Goal: Communication & Community: Answer question/provide support

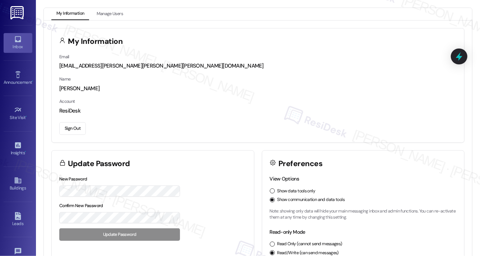
click at [15, 41] on icon at bounding box center [18, 39] width 6 height 6
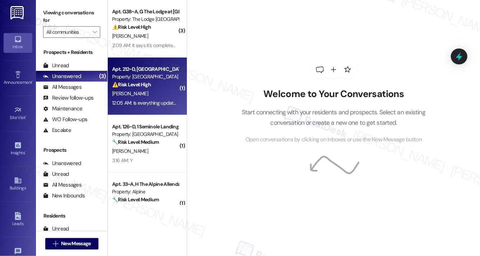
click at [151, 93] on div "[PERSON_NAME]" at bounding box center [145, 93] width 68 height 9
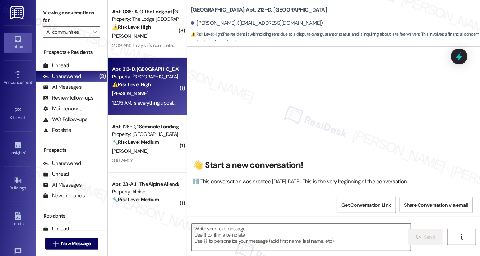
click at [151, 93] on div "[PERSON_NAME]" at bounding box center [145, 93] width 68 height 9
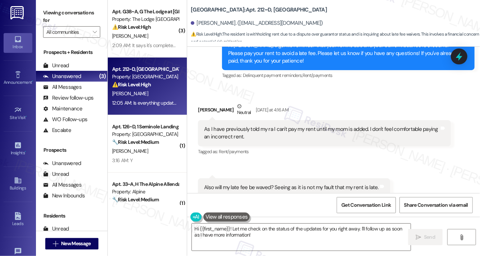
scroll to position [1793, 0]
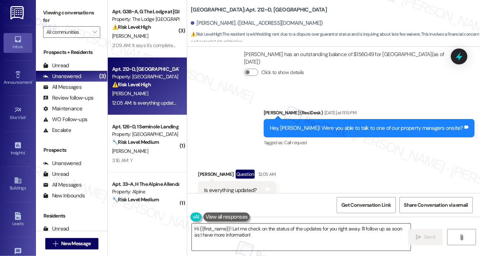
click at [220, 236] on textarea "Hi {{first_name}}! Let me check on the status of the updates for you right away…" at bounding box center [301, 236] width 219 height 27
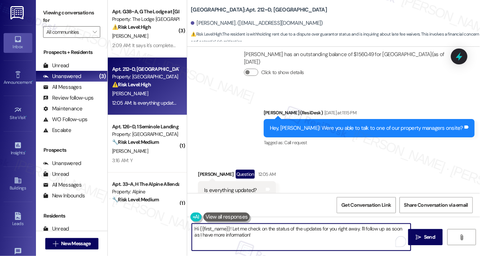
click at [220, 236] on textarea "Hi {{first_name}}! Let me check on the status of the updates for you right away…" at bounding box center [301, 236] width 219 height 27
type textarea "I don't have the updated records yet. Can you share the agreement you set with …"
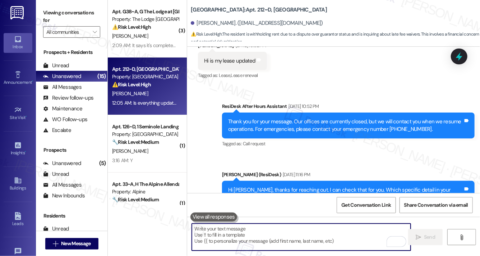
scroll to position [1148, 0]
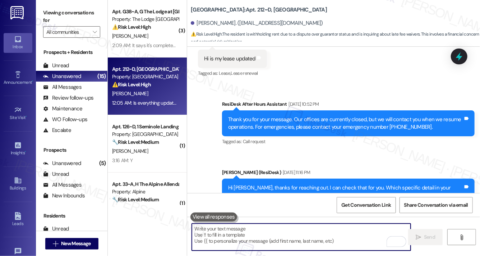
click at [253, 116] on div "Thank you for your message. Our offices are currently closed, but we will conta…" at bounding box center [345, 123] width 235 height 15
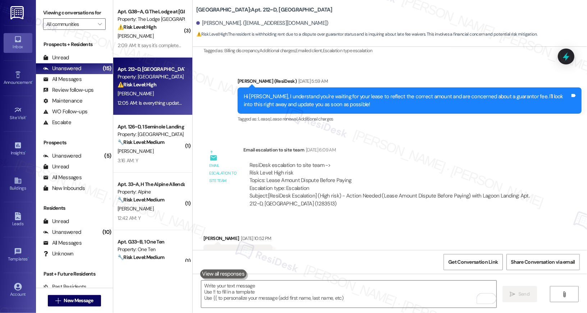
scroll to position [892, 0]
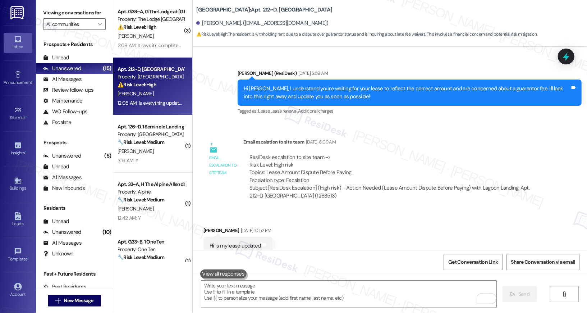
click at [307, 153] on div "ResiDesk escalation to site team -> Risk Level: High risk Topics: Lease Amount …" at bounding box center [395, 168] width 292 height 31
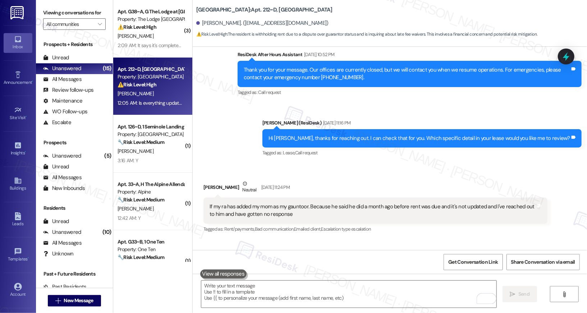
scroll to position [1180, 0]
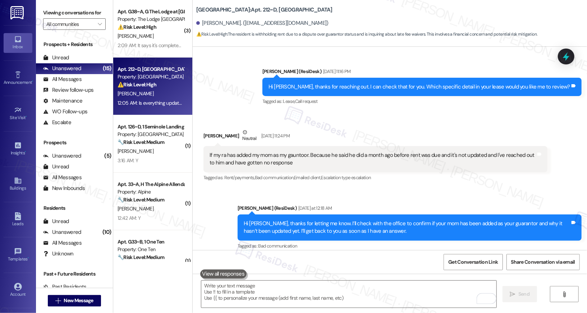
click at [398, 151] on div "If my ra has added my mom as my gauntoor. Because he said he did a month ago be…" at bounding box center [372, 158] width 326 height 15
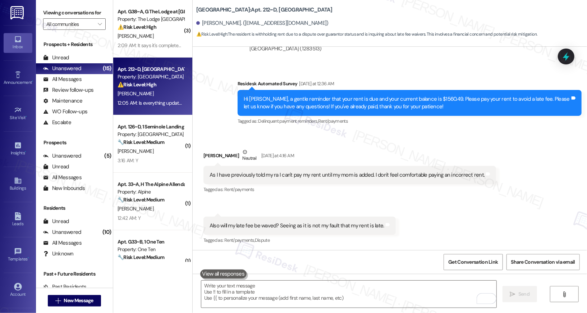
scroll to position [1465, 0]
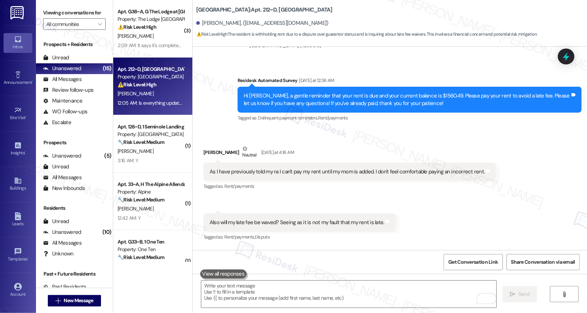
click at [320, 168] on div "As I have previously told my ra I can't pay my rent until my mom is added. I do…" at bounding box center [346, 172] width 275 height 8
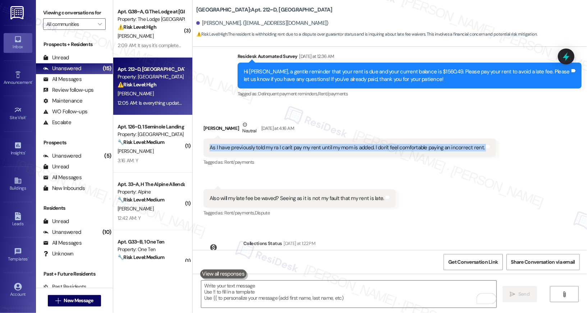
scroll to position [1489, 0]
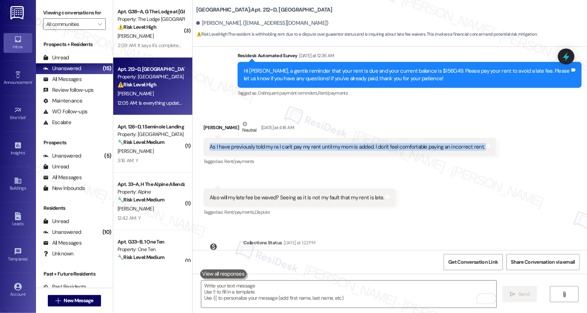
click at [306, 194] on div "Also will my late fee be waved? Seeing as it is not my fault that my rent is la…" at bounding box center [296, 198] width 175 height 8
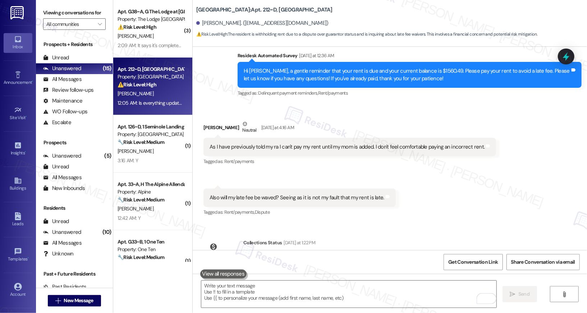
click at [306, 194] on div "Also will my late fee be waved? Seeing as it is not my fault that my rent is la…" at bounding box center [296, 198] width 175 height 8
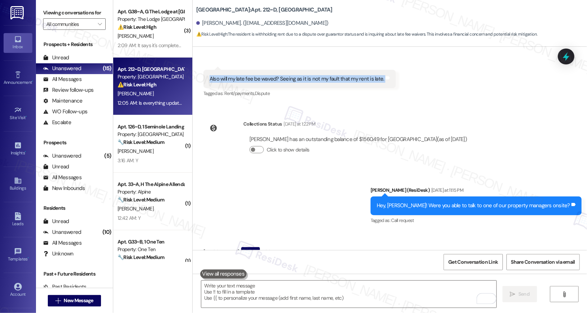
scroll to position [1628, 0]
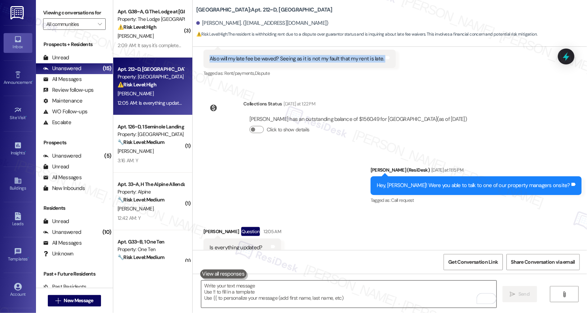
click at [218, 255] on textarea "To enrich screen reader interactions, please activate Accessibility in Grammarl…" at bounding box center [348, 293] width 295 height 27
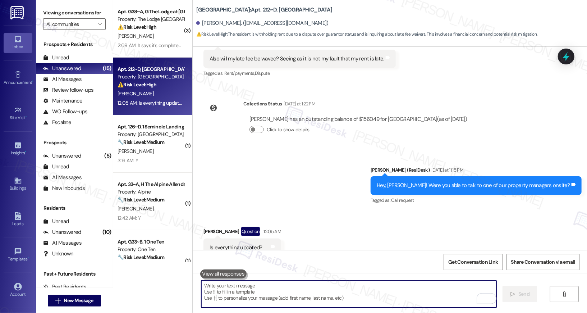
paste textarea "I don’t have the updated records yet. Could you share the agreement you made wi…"
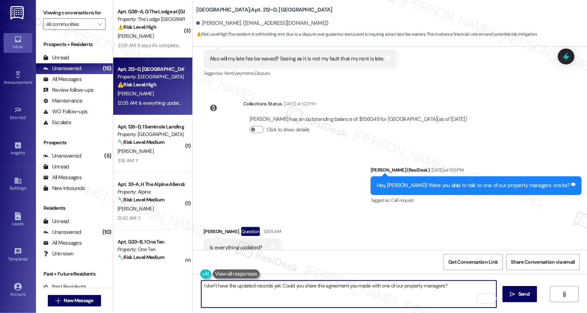
click at [241, 255] on textarea "I don’t have the updated records yet. Could you share the agreement you made wi…" at bounding box center [348, 293] width 295 height 27
click at [232, 255] on textarea "I don’t have the updated records yet. Could you share the agreement you made wi…" at bounding box center [348, 293] width 295 height 27
type textarea "I don’t have the confirmation yet that updated records yet. Could you share the…"
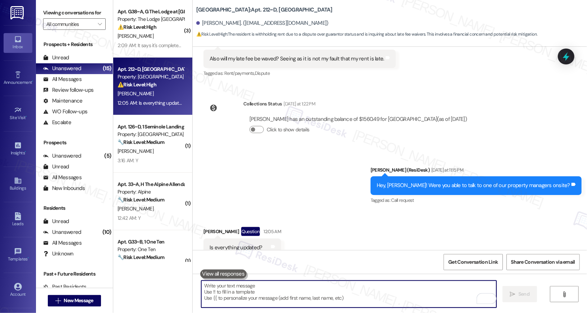
click at [245, 255] on textarea "To enrich screen reader interactions, please activate Accessibility in Grammarl…" at bounding box center [348, 293] width 295 height 27
paste textarea "I don’t have confirmation of the updated records yet. Could you share the agree…"
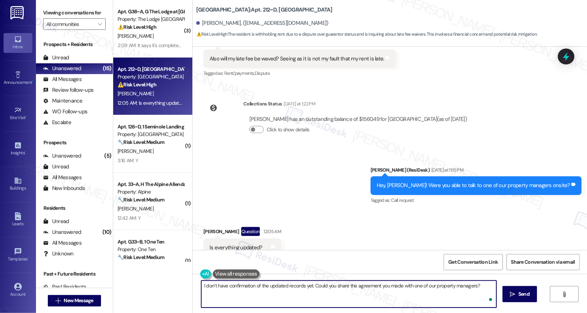
scroll to position [0, 0]
drag, startPoint x: 396, startPoint y: 286, endPoint x: 332, endPoint y: 284, distance: 64.0
click at [332, 255] on textarea "I don’t have confirmation of the updated records yet. Could you share the agree…" at bounding box center [348, 293] width 295 height 27
click at [399, 255] on textarea "I don’t have confirmation of the updated records yet. Could you let me know if …" at bounding box center [348, 293] width 295 height 27
type textarea "I don’t have confirmation of the updated records yet. Could you let me know if …"
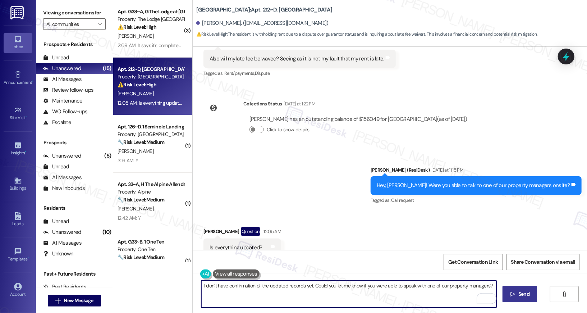
click at [480, 255] on span "Send" at bounding box center [523, 294] width 11 height 8
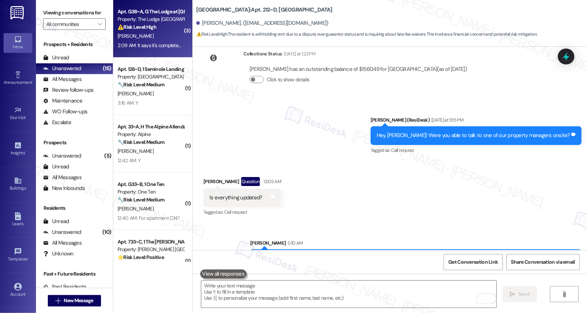
click at [174, 32] on div "[PERSON_NAME]" at bounding box center [151, 36] width 68 height 9
type textarea "Fetching suggested responses. Please feel free to read through the conversation…"
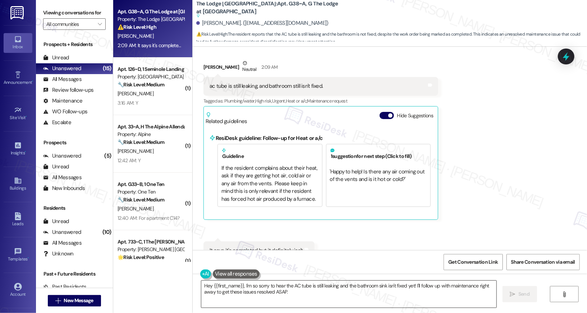
click at [295, 255] on textarea "Hey {{first_name}}, I'm so sorry to hear the AC tube is still leaking and the b…" at bounding box center [348, 293] width 295 height 27
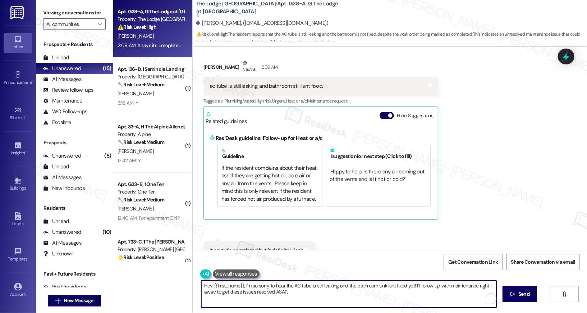
click at [295, 255] on textarea "Hey {{first_name}}, I'm so sorry to hear the AC tube is still leaking and the b…" at bounding box center [348, 293] width 295 height 27
paste textarea "i {{first_name}}! I'm sorry to hear that the request hasn't been resolved yet. …"
click at [407, 255] on textarea "Hi {{first_name}}! I'm sorry to hear that the request hasn't been resolved yet.…" at bounding box center [348, 293] width 295 height 27
type textarea "Hi {{first_name}}! I'm sorry to hear that the request hasn't been resolved yet.…"
click at [480, 255] on span "Send" at bounding box center [523, 294] width 11 height 8
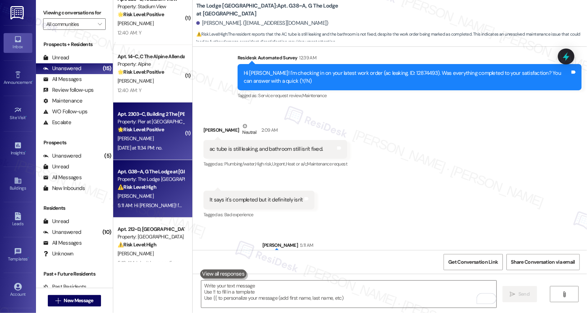
scroll to position [313, 0]
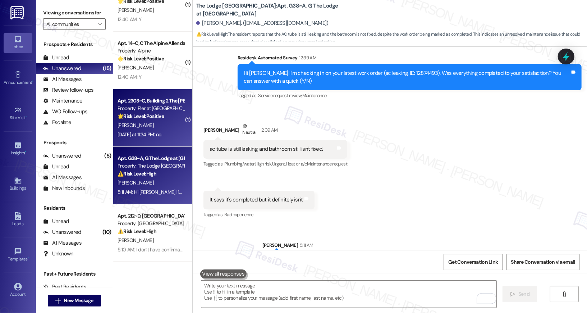
click at [163, 122] on div "[PERSON_NAME]" at bounding box center [151, 125] width 68 height 9
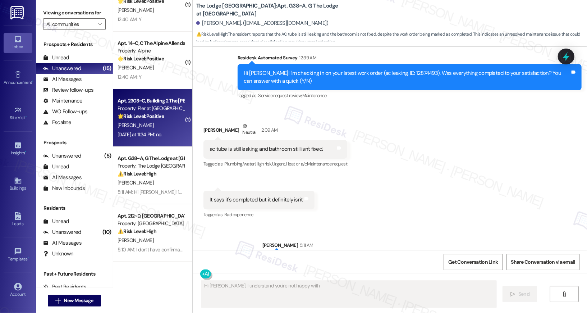
scroll to position [373, 0]
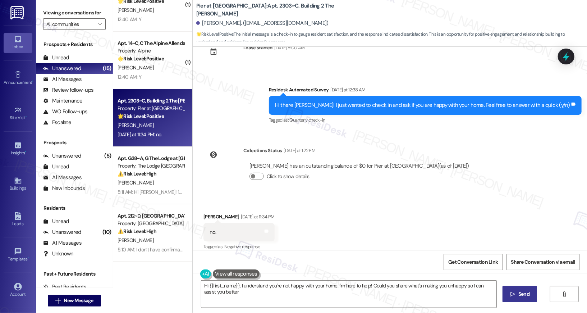
type textarea "Hi {{first_name}}, I understand you're not happy with your home. I'm here to he…"
click at [370, 255] on textarea "Hi {{first_name}}, I understand you're not happy with your home. I'm here to he…" at bounding box center [348, 293] width 295 height 27
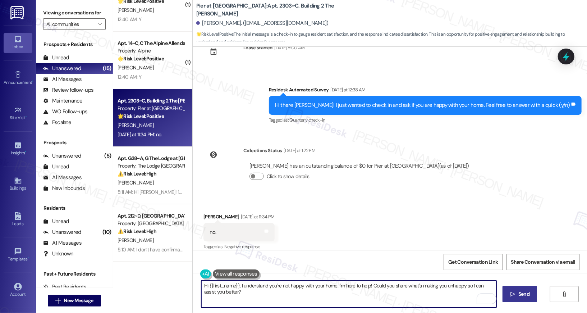
click at [480, 255] on button " Send" at bounding box center [519, 294] width 35 height 16
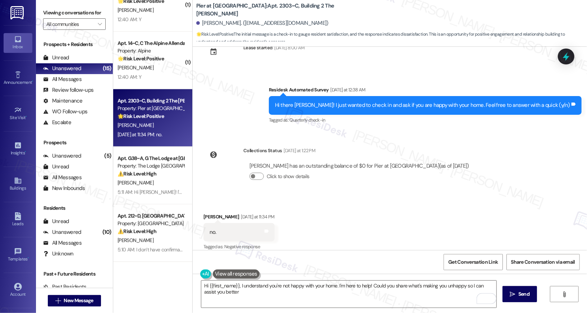
type textarea "Hi {{first_name}}, I understand you're not happy with your home. I'm here to he…"
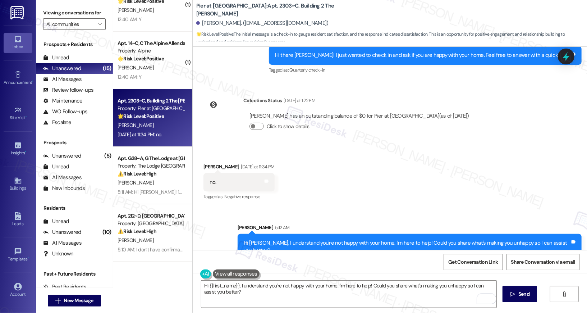
scroll to position [256, 0]
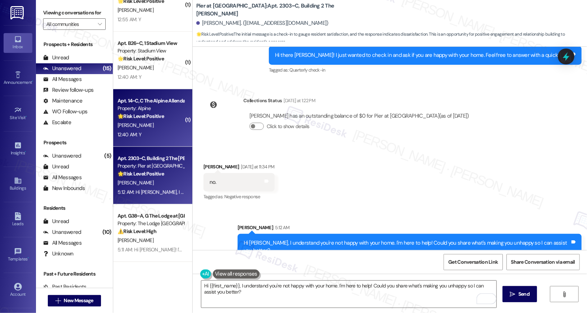
click at [156, 122] on div "[PERSON_NAME]" at bounding box center [151, 125] width 68 height 9
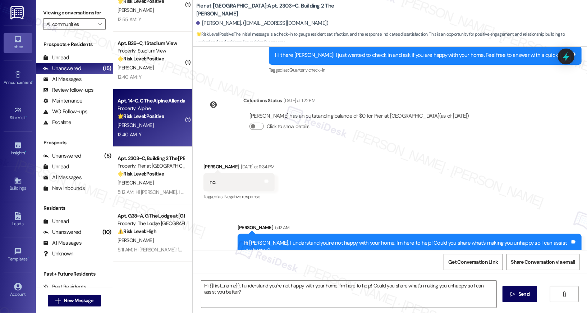
type textarea "Fetching suggested responses. Please feel free to read through the conversation…"
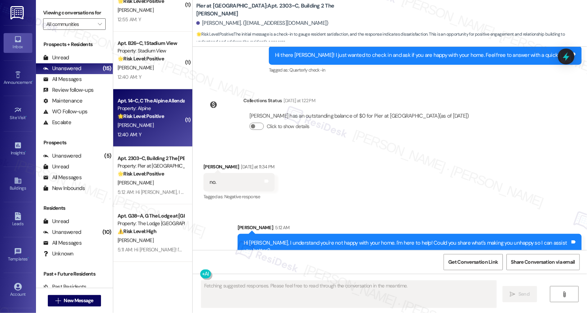
scroll to position [634, 0]
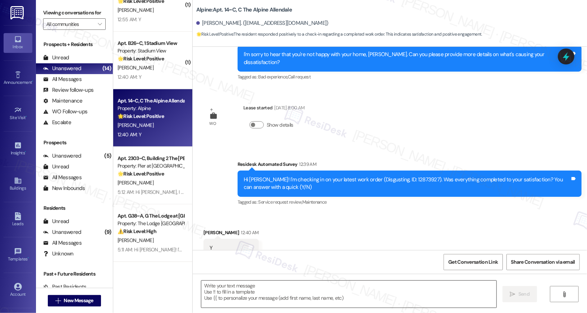
click at [250, 255] on textarea at bounding box center [348, 293] width 295 height 27
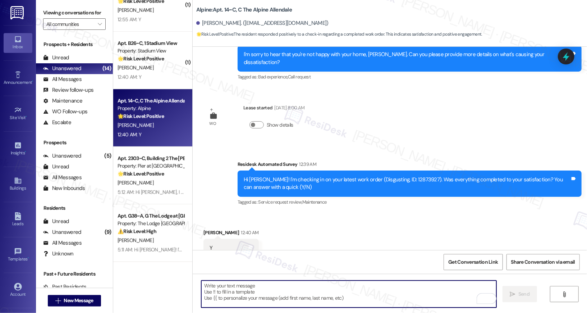
paste textarea "Hi {{first_name}}, I'm so glad to hear the work order was completed to your sat…"
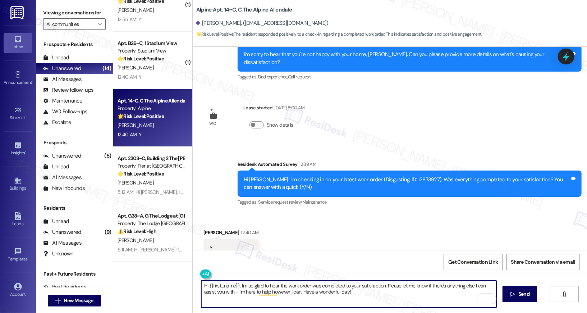
click at [373, 255] on textarea "Hi {{first_name}}, I'm so glad to hear the work order was completed to your sat…" at bounding box center [348, 293] width 295 height 27
type textarea "Hi {{first_name}}, I'm so glad to hear the work order was completed to your sat…"
click at [480, 255] on span "Send" at bounding box center [523, 294] width 11 height 8
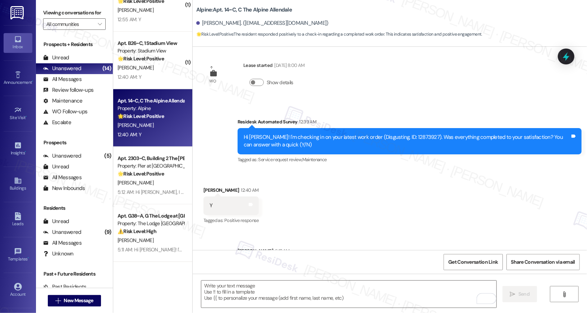
scroll to position [692, 0]
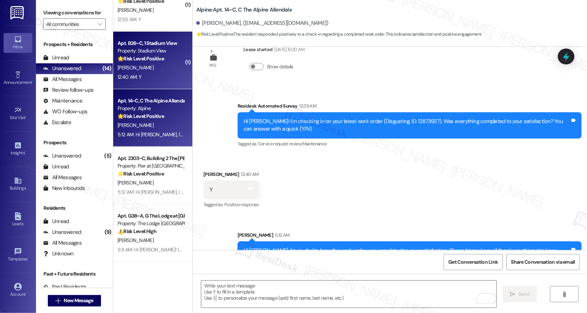
click at [144, 70] on div "[PERSON_NAME]" at bounding box center [151, 67] width 68 height 9
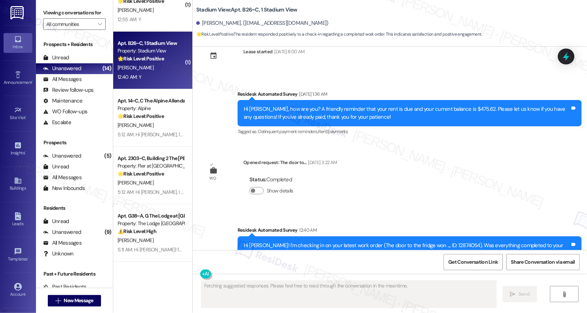
scroll to position [3647, 0]
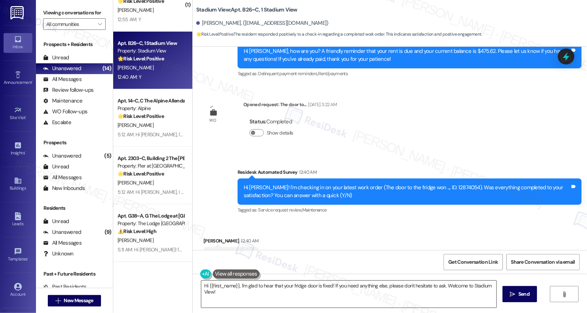
click at [241, 255] on textarea "Hi {{first_name}}, I'm glad to hear that your fridge door is fixed! If you need…" at bounding box center [348, 293] width 295 height 27
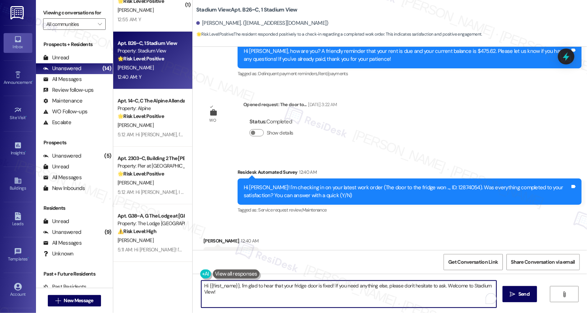
click at [241, 255] on textarea "Hi {{first_name}}, I'm glad to hear that your fridge door is fixed! If you need…" at bounding box center [348, 293] width 295 height 27
paste textarea "so glad to hear the work order was completed to your satisfaction. Please let m…"
click at [354, 255] on textarea "Hi {{first_name}}, I'm so glad to hear the work order was completed to your sat…" at bounding box center [348, 293] width 295 height 27
type textarea "Hi {{first_name}}, I'm so glad to hear the work order was completed to your sat…"
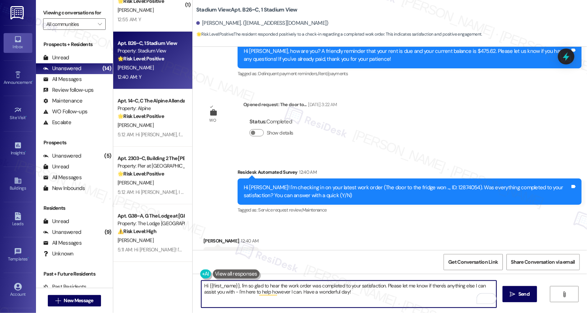
click at [480, 255] on span "Send" at bounding box center [523, 294] width 11 height 8
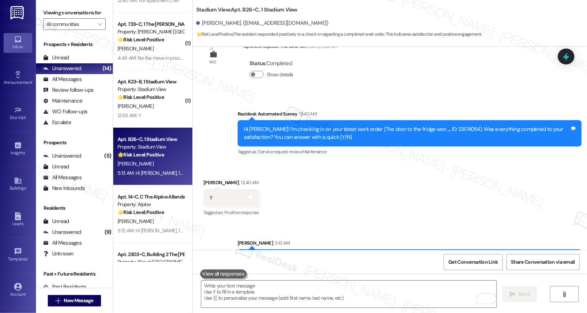
scroll to position [154, 0]
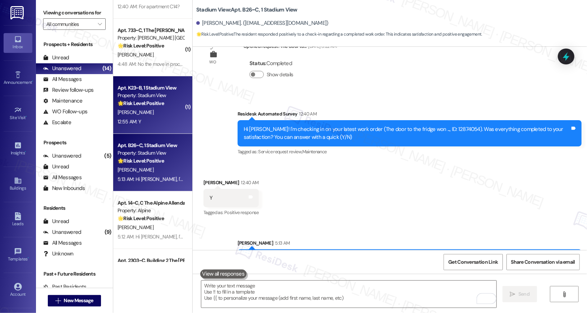
click at [156, 113] on div "B. Cook" at bounding box center [151, 112] width 68 height 9
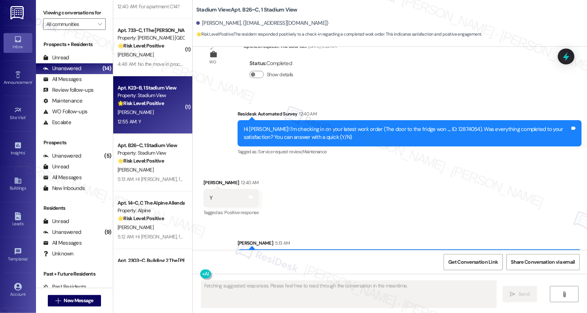
scroll to position [1739, 0]
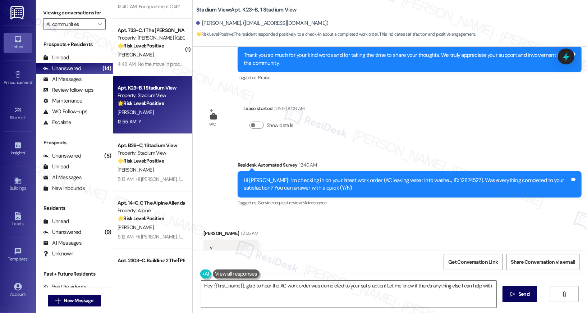
type textarea "Hey {{first_name}}, glad to hear the AC work order was completed to your satisf…"
click at [245, 255] on textarea "Hey {{first_name}}, glad to hear the AC work order was completed to your satisf…" at bounding box center [348, 293] width 295 height 27
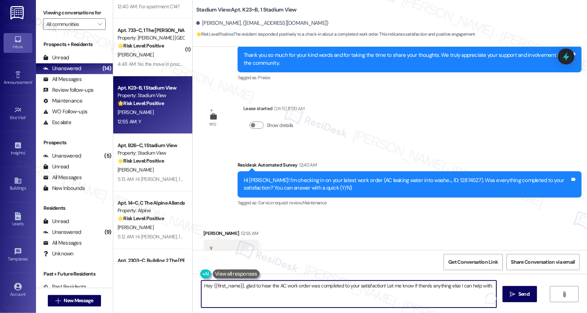
click at [245, 255] on textarea "Hey {{first_name}}, glad to hear the AC work order was completed to your satisf…" at bounding box center [348, 293] width 295 height 27
click at [272, 255] on textarea "Hey {{first_name}}, glad to hear the AC work order was completed to your satisf…" at bounding box center [348, 293] width 295 height 27
click at [480, 255] on span " Send" at bounding box center [519, 294] width 23 height 8
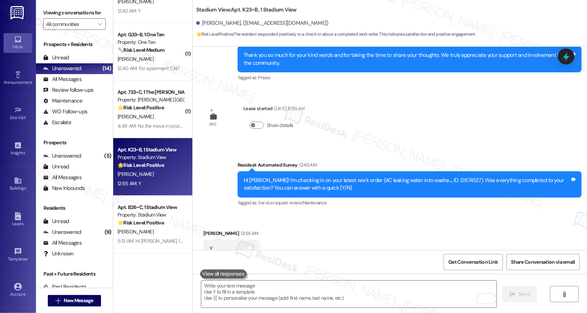
scroll to position [75, 0]
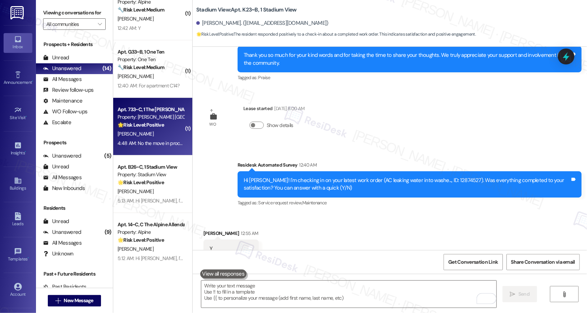
click at [146, 130] on div "[PERSON_NAME]" at bounding box center [151, 133] width 68 height 9
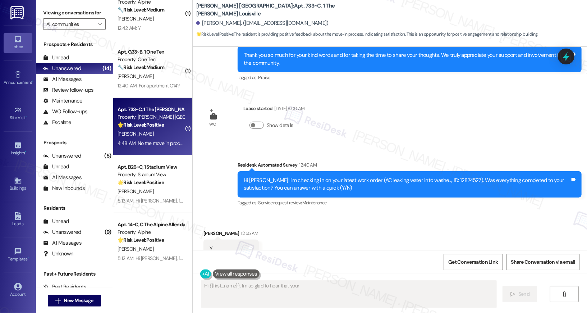
scroll to position [48, 0]
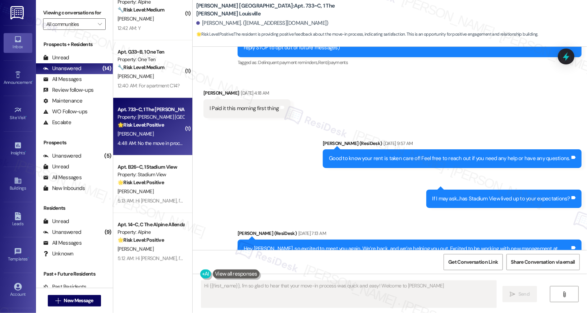
click at [146, 130] on div "[PERSON_NAME]" at bounding box center [151, 133] width 68 height 9
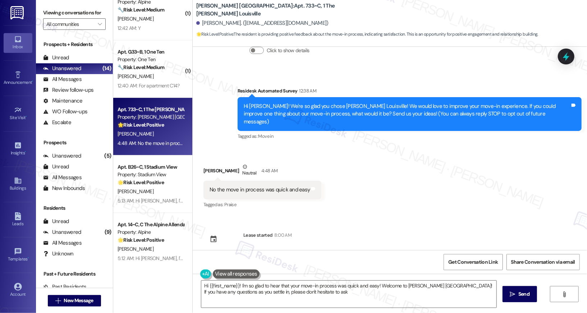
type textarea "Hi {{first_name}}! I'm so glad to hear that your move-in process was quick and …"
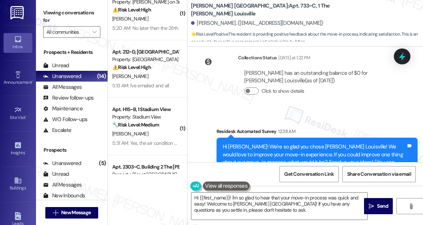
scroll to position [15, 0]
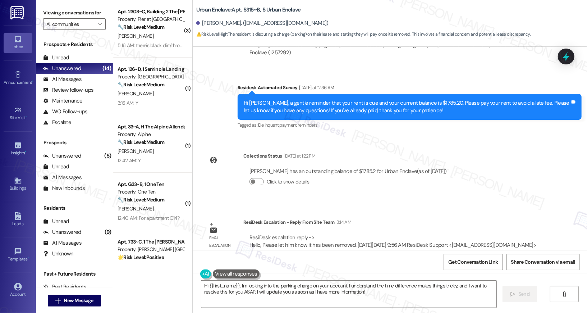
scroll to position [2982, 0]
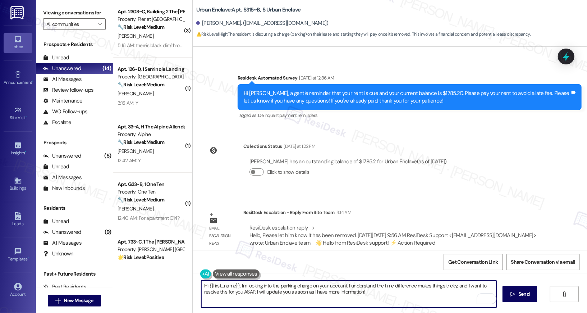
drag, startPoint x: 367, startPoint y: 293, endPoint x: 235, endPoint y: 286, distance: 132.0
click at [235, 286] on textarea "Hi {{first_name}}, I'm looking into the parking charge on your account. I under…" at bounding box center [348, 293] width 295 height 27
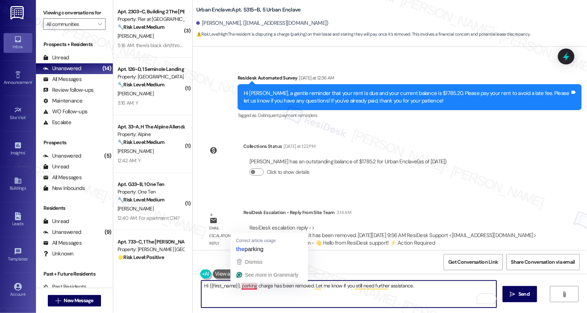
click at [244, 285] on textarea "Hi {{first_name}}, parking charge has been removed. Let me know if you still ne…" at bounding box center [348, 293] width 295 height 27
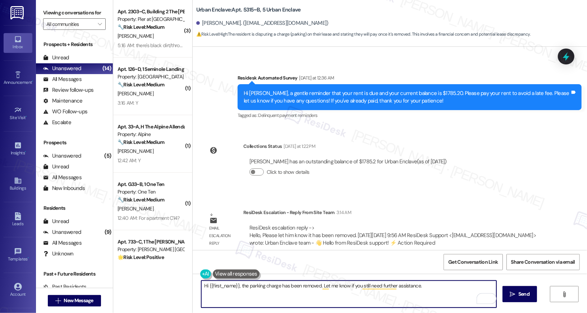
click at [422, 287] on textarea "Hi {{first_name}}, the parking charge has been removed. Let me know if you stil…" at bounding box center [348, 293] width 295 height 27
type textarea "Hi {{first_name}}, the parking charge has been removed. Let me know if you stil…"
click at [523, 291] on span "Send" at bounding box center [523, 294] width 11 height 8
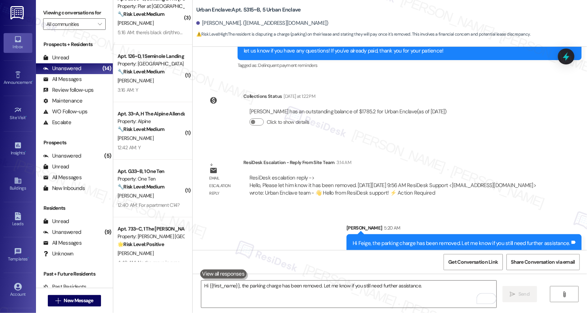
scroll to position [0, 0]
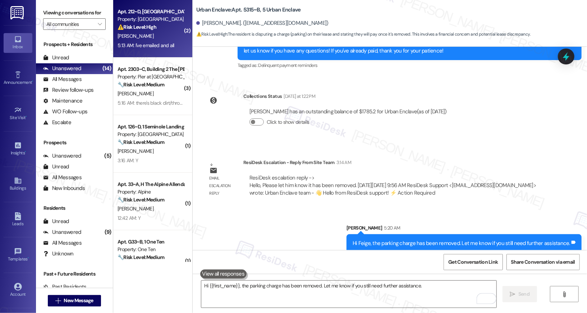
click at [158, 25] on div "⚠️ Risk Level: High The resident is inquiring about a late fee and states that …" at bounding box center [150, 27] width 66 height 8
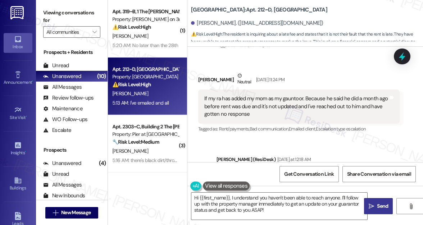
scroll to position [1355, 0]
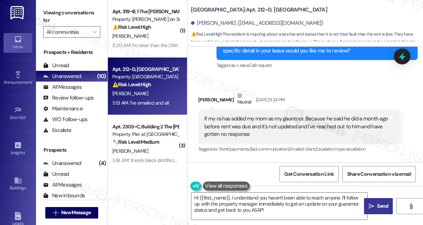
click at [254, 87] on div "Received via SMS [PERSON_NAME] Neutral [DATE] 11:24 PM If my ra has added my mo…" at bounding box center [299, 123] width 212 height 73
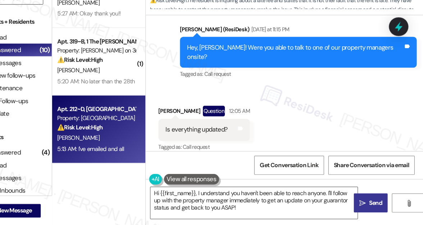
scroll to position [1924, 0]
click at [286, 124] on div "Received via SMS [PERSON_NAME] Question 12:05 AM Is everything updated? Tags an…" at bounding box center [304, 138] width 235 height 62
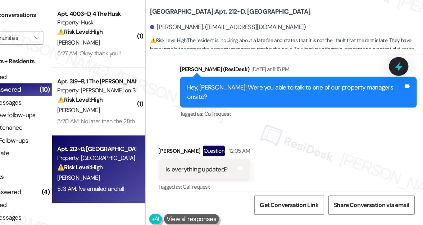
click at [239, 5] on div "[GEOGRAPHIC_DATA]: Apt. 212~D, [GEOGRAPHIC_DATA]" at bounding box center [263, 9] width 144 height 9
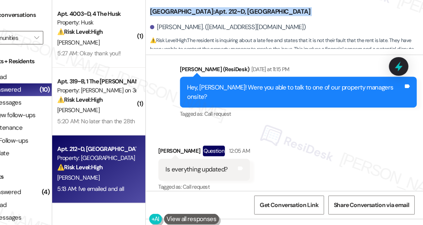
copy div "[GEOGRAPHIC_DATA]: Apt. 212~D, [GEOGRAPHIC_DATA]"
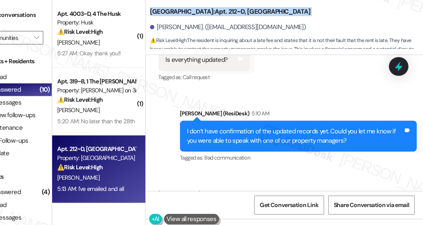
scroll to position [2056, 0]
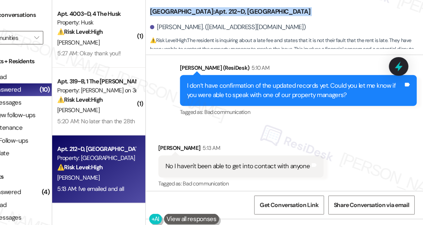
click at [263, 122] on div "[PERSON_NAME] 5:13 AM" at bounding box center [268, 127] width 140 height 10
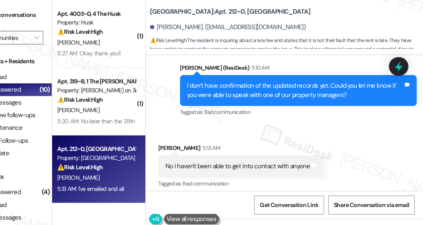
click at [262, 122] on div "[PERSON_NAME] 5:13 AM" at bounding box center [268, 127] width 140 height 10
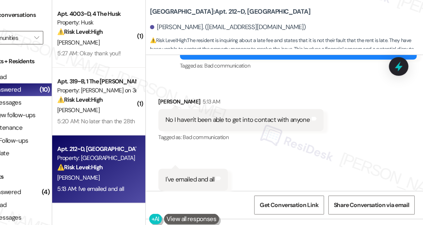
scroll to position [2096, 0]
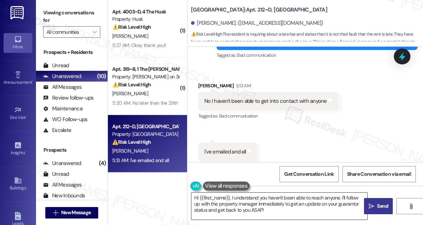
click at [238, 204] on textarea "Hi {{first_name}}, I understand you haven't been able to reach anyone. I'll fol…" at bounding box center [279, 206] width 176 height 27
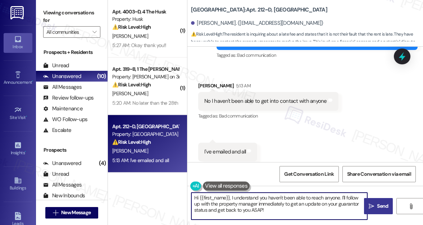
click at [238, 204] on textarea "Hi {{first_name}}, I understand you haven't been able to reach anyone. I'll fol…" at bounding box center [279, 206] width 176 height 27
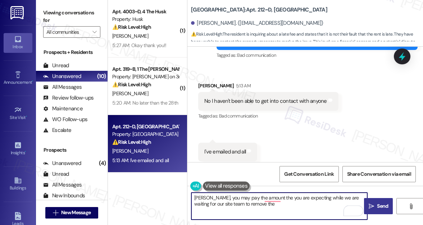
click at [237, 204] on textarea "[PERSON_NAME], you may pay the amount the you are expecting while we are waitin…" at bounding box center [279, 206] width 176 height 27
click at [237, 205] on textarea "[PERSON_NAME], you may pay the amount the you are expecting while we are waitin…" at bounding box center [279, 206] width 176 height 27
type textarea "[PERSON_NAME], you may pay the amount the you are expecting while we are waitin…"
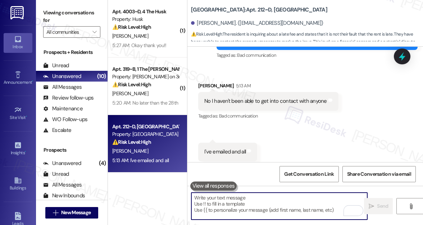
click at [224, 201] on textarea "To enrich screen reader interactions, please activate Accessibility in Grammarl…" at bounding box center [279, 206] width 176 height 27
paste textarea "[PERSON_NAME], you may pay the amount you’re expecting while we wait for our si…"
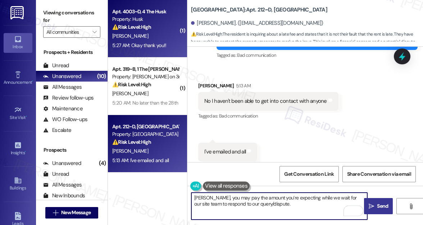
type textarea "[PERSON_NAME], you may pay the amount you’re expecting while we wait for our si…"
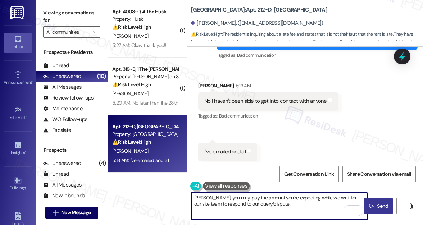
click at [271, 206] on textarea "[PERSON_NAME], you may pay the amount you’re expecting while we wait for our si…" at bounding box center [279, 206] width 176 height 27
click at [386, 209] on span "Send" at bounding box center [382, 206] width 11 height 8
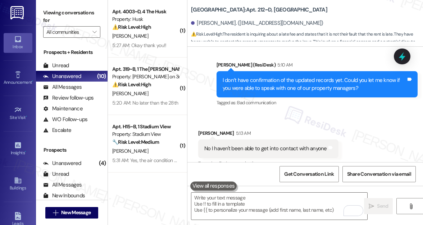
scroll to position [2153, 0]
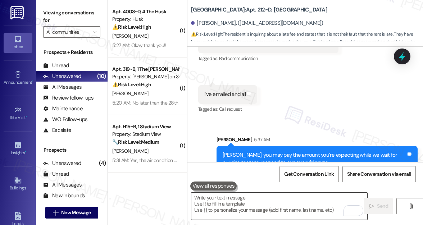
click at [249, 208] on textarea "To enrich screen reader interactions, please activate Accessibility in Grammarl…" at bounding box center [279, 206] width 176 height 27
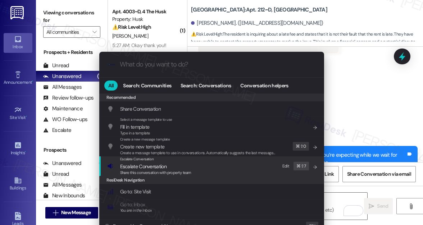
click at [149, 173] on span "Share this conversation with property team" at bounding box center [155, 172] width 71 height 5
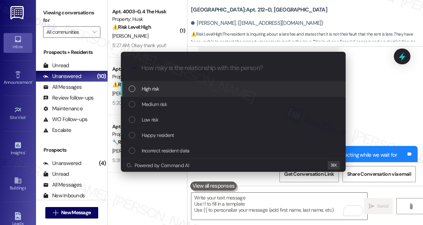
click at [160, 92] on div "High risk" at bounding box center [234, 89] width 210 height 8
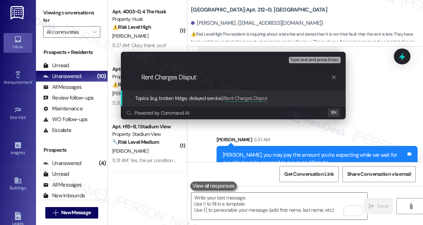
type input "Rent Charges Dispute"
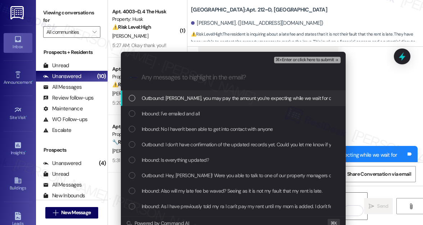
click at [160, 96] on span "Outbound: [PERSON_NAME], you may pay the amount you’re expecting while we wait …" at bounding box center [283, 98] width 283 height 8
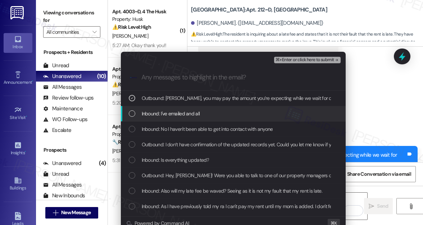
click at [164, 114] on span "Inbound: I've emailed and all" at bounding box center [171, 114] width 58 height 8
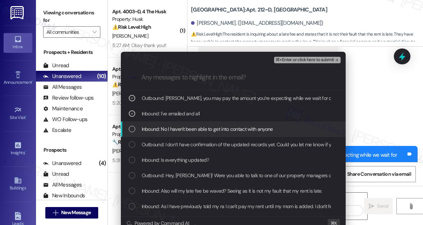
click at [165, 132] on span "Inbound: No I haven't been able to get into contact with anyone" at bounding box center [207, 129] width 131 height 8
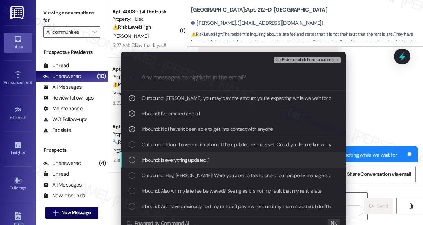
click at [163, 158] on span "Inbound: Is everything updated?" at bounding box center [175, 160] width 67 height 8
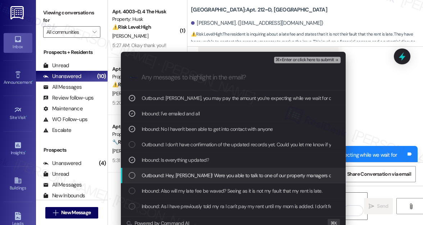
click at [160, 174] on span "Outbound: Hey, [PERSON_NAME]! Were you able to talk to one of our property mana…" at bounding box center [243, 175] width 202 height 8
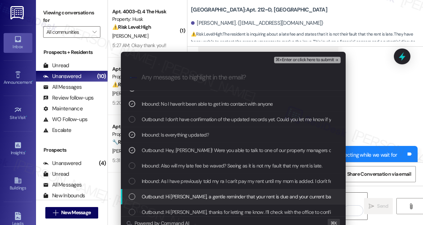
scroll to position [27, 0]
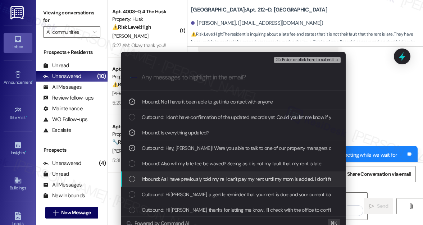
click at [212, 183] on div "Inbound: As I have previously told my ra I can't pay my rent until my mom is ad…" at bounding box center [233, 178] width 225 height 15
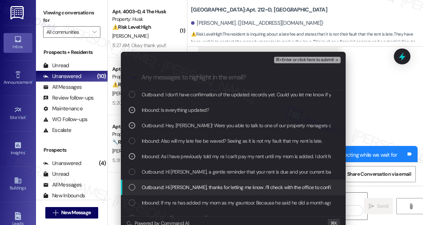
scroll to position [51, 0]
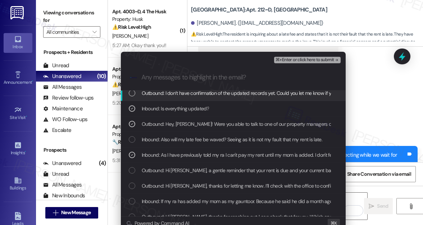
click at [311, 60] on span "⌘+Enter or click here to submit" at bounding box center [304, 59] width 58 height 5
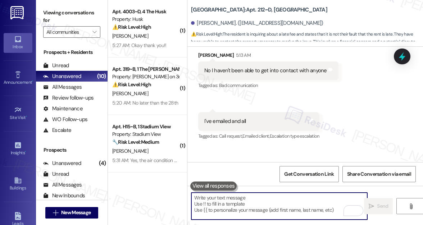
scroll to position [2164, 0]
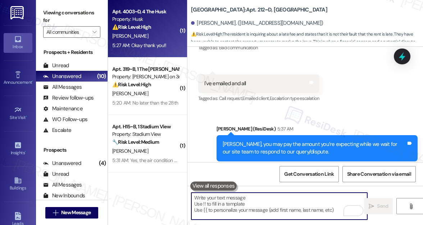
click at [153, 28] on div "⚠️ Risk Level: High The resident is requesting to split their rent payment, ind…" at bounding box center [145, 27] width 66 height 8
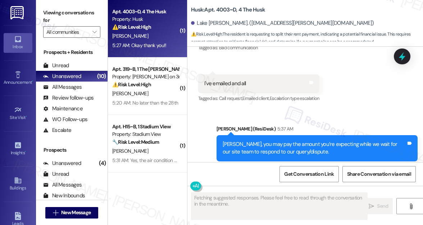
click at [154, 28] on div "⚠️ Risk Level: High The resident is requesting to split their rent payment, ind…" at bounding box center [145, 27] width 66 height 8
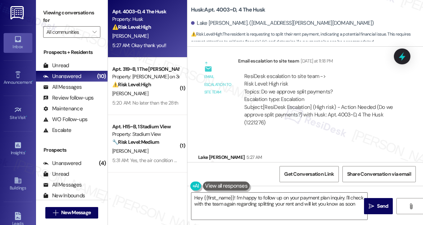
scroll to position [2743, 0]
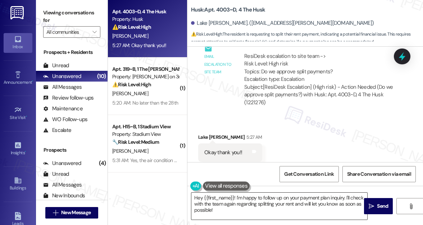
click at [250, 206] on textarea "Hey {{first_name}}! I'm happy to follow up on your payment plan inquiry. I'll c…" at bounding box center [279, 206] width 176 height 27
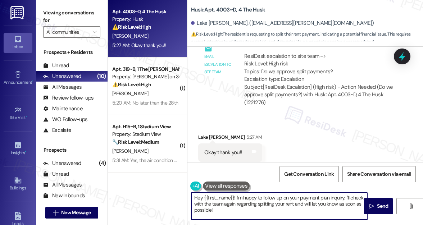
click at [250, 206] on textarea "Hey {{first_name}}! I'm happy to follow up on your payment plan inquiry. I'll c…" at bounding box center [279, 206] width 176 height 27
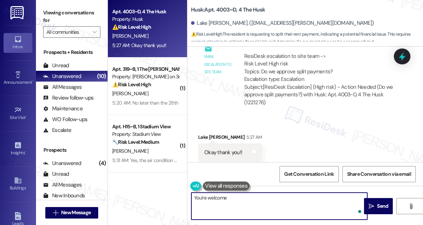
type textarea "You're welcome!"
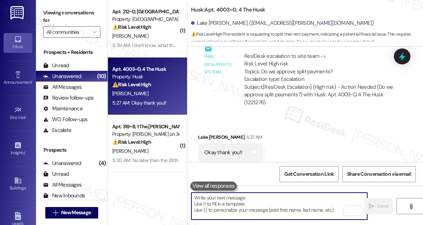
scroll to position [2793, 0]
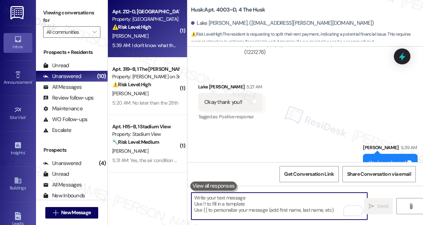
click at [146, 36] on div "[PERSON_NAME]" at bounding box center [145, 36] width 68 height 9
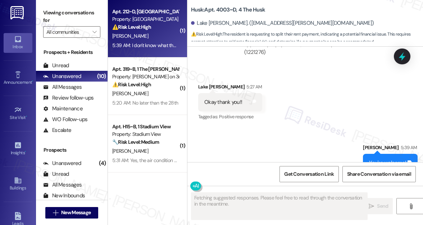
scroll to position [2320, 0]
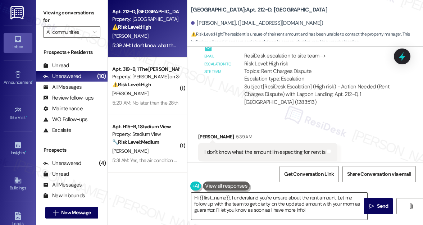
click at [241, 210] on textarea "Hi {{first_name}}, I understand you're unsure about the rent amount. Let me fol…" at bounding box center [279, 206] width 176 height 27
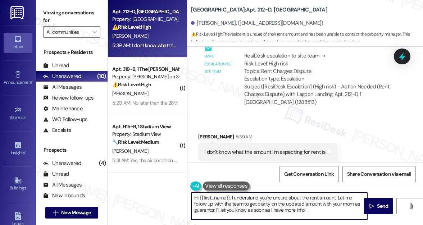
click at [241, 210] on textarea "Hi {{first_name}}, I understand you're unsure about the rent amount. Let me fol…" at bounding box center [279, 206] width 176 height 27
click at [241, 211] on textarea "Hi {{first_name}}, I understand you're unsure about the rent amount. Let me fol…" at bounding box center [279, 206] width 176 height 27
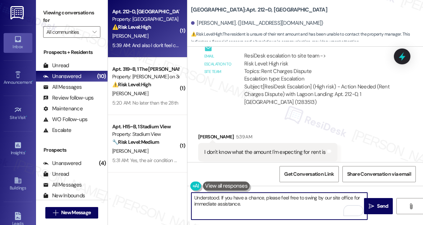
click at [305, 200] on textarea "Understood. If you have a chance, please feel free to swing by our site office …" at bounding box center [279, 206] width 176 height 27
click at [303, 202] on textarea "Understood. If you have a chance, please feel free to swing by our site office …" at bounding box center [279, 206] width 176 height 27
type textarea "Understood. If you have a chance, please feel free to swing by our site office …"
click at [368, 205] on icon "" at bounding box center [370, 206] width 5 height 6
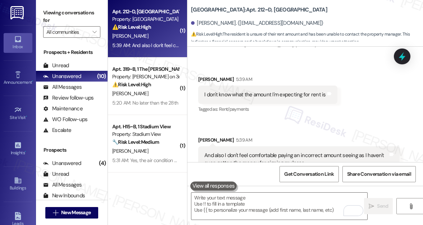
scroll to position [2436, 0]
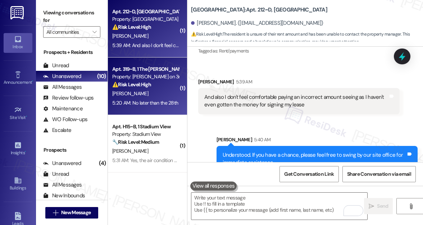
click at [163, 87] on div "⚠️ Risk Level: High The resident is responding to a rent reminder and indicatin…" at bounding box center [145, 85] width 66 height 8
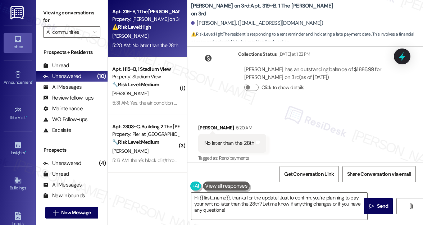
scroll to position [303, 0]
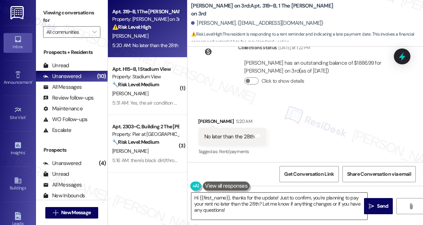
click at [225, 213] on textarea "Hi {{first_name}}, thanks for the update! Just to confirm, you're planning to p…" at bounding box center [279, 206] width 176 height 27
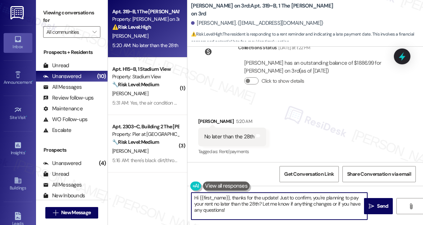
click at [225, 213] on textarea "Hi {{first_name}}, thanks for the update! Just to confirm, you're planning to p…" at bounding box center [279, 206] width 176 height 27
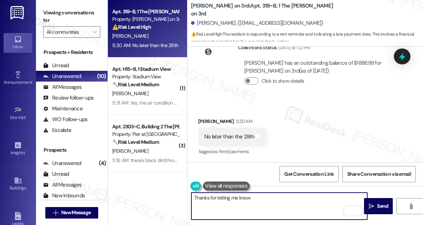
click at [202, 23] on div "[PERSON_NAME]. ([EMAIL_ADDRESS][DOMAIN_NAME])" at bounding box center [257, 23] width 132 height 8
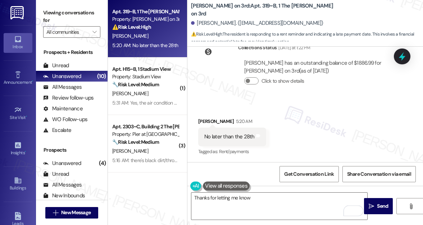
click at [202, 23] on div "[PERSON_NAME]. ([EMAIL_ADDRESS][DOMAIN_NAME])" at bounding box center [257, 23] width 132 height 8
copy div "[DEMOGRAPHIC_DATA]"
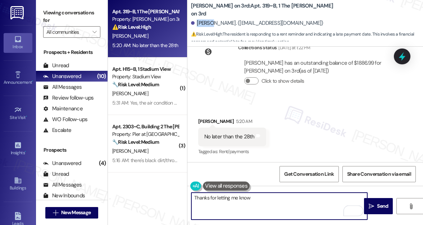
click at [262, 199] on textarea "Thanks for letting me know" at bounding box center [279, 206] width 176 height 27
paste textarea "[DEMOGRAPHIC_DATA]"
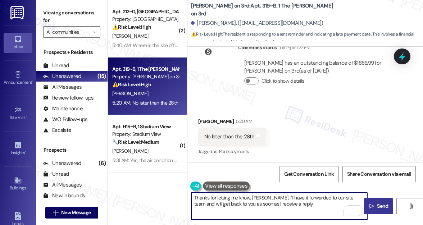
click at [372, 212] on button " Send" at bounding box center [378, 206] width 29 height 16
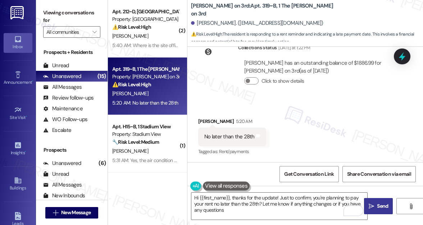
type textarea "Hi {{first_name}}, thanks for the update! Just to confirm, you're planning to p…"
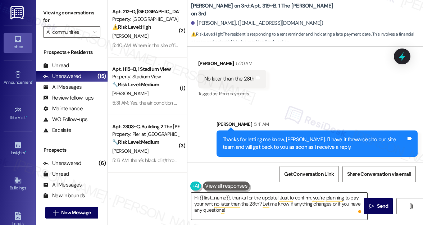
click at [231, 212] on textarea "Hi {{first_name}}, thanks for the update! Just to confirm, you're planning to p…" at bounding box center [279, 206] width 176 height 27
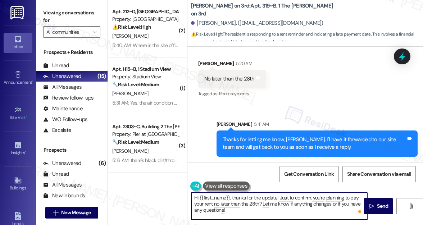
click at [231, 212] on textarea "Hi {{first_name}}, thanks for the update! Just to confirm, you're planning to p…" at bounding box center [279, 206] width 176 height 27
click at [231, 211] on textarea "Hi {{first_name}}, thanks for the update! Just to confirm, you're planning to p…" at bounding box center [279, 206] width 176 height 27
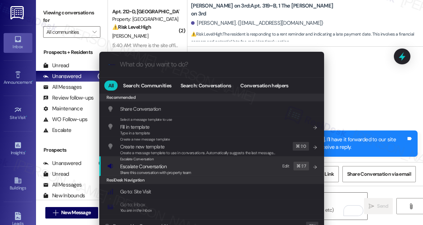
click at [150, 166] on span "Escalate Conversation" at bounding box center [143, 166] width 46 height 6
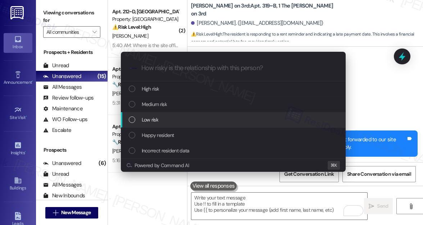
click at [156, 117] on span "Low risk" at bounding box center [150, 120] width 17 height 8
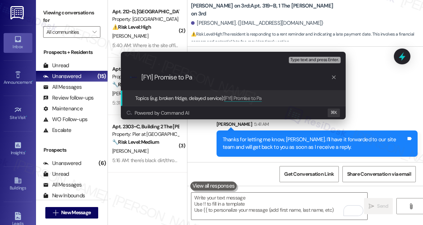
type input "[FYI] Promise to Pay"
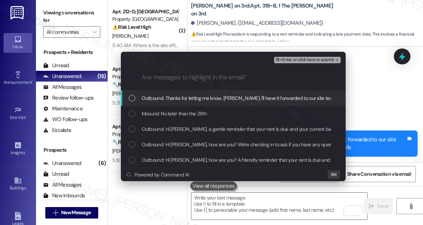
click at [176, 101] on span "Outbound: Thanks for letting me know, [PERSON_NAME]. I'll have it forwarded to …" at bounding box center [293, 98] width 303 height 8
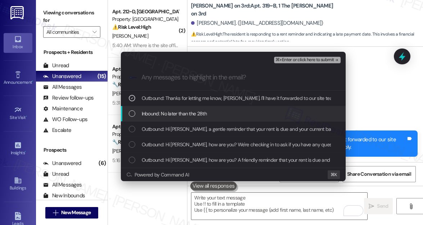
click at [175, 112] on span "Inbound: No later than the 28th" at bounding box center [174, 114] width 65 height 8
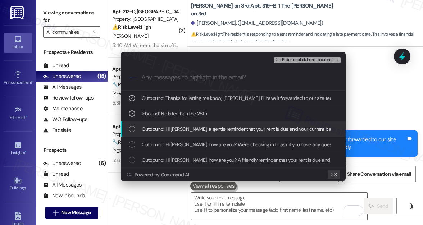
click at [176, 127] on span "Outbound: Hi [PERSON_NAME], a gentle reminder that your rent is due and your cu…" at bounding box center [397, 129] width 510 height 8
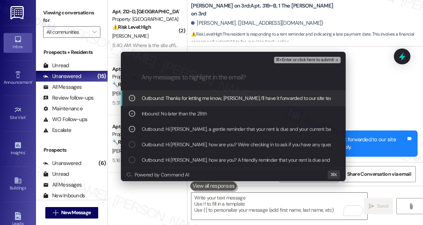
click at [292, 63] on button "⌘+Enter or click here to submit" at bounding box center [307, 60] width 66 height 6
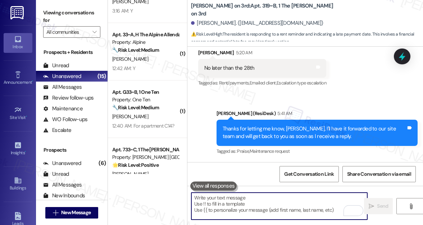
scroll to position [212, 0]
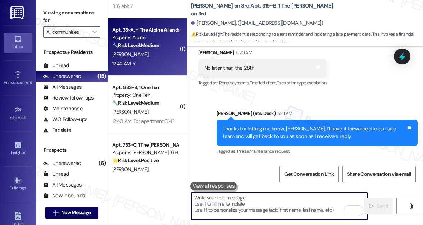
click at [158, 71] on div "Apt. 33~A, H The Alpine Allendale Property: Alpine 🔧 Risk Level: Medium The res…" at bounding box center [147, 46] width 79 height 57
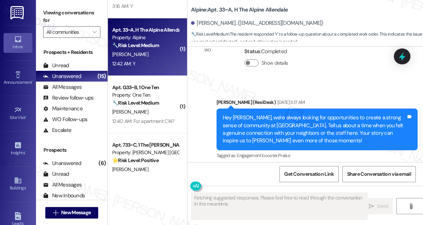
click at [158, 70] on div "Apt. 33~A, H The Alpine Allendale Property: Alpine 🔧 Risk Level: Medium The res…" at bounding box center [147, 46] width 79 height 57
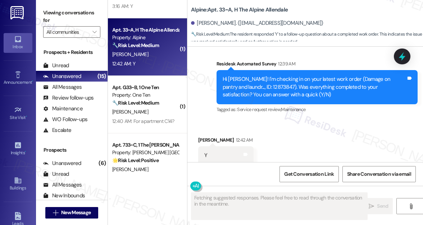
scroll to position [1151, 0]
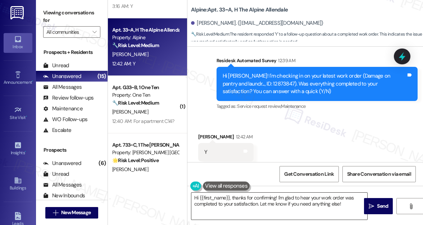
click at [225, 201] on textarea "Hi {{first_name}}, thanks for confirming! I'm glad to hear your work order was …" at bounding box center [279, 206] width 176 height 27
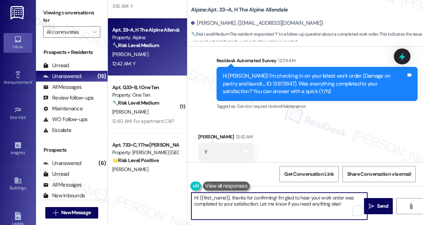
click at [225, 200] on textarea "Hi {{first_name}}, thanks for confirming! I'm glad to hear your work order was …" at bounding box center [279, 206] width 176 height 27
click at [224, 200] on textarea "Hi {{first_name}}, thanks for confirming! I'm glad to hear your work order was …" at bounding box center [279, 206] width 176 height 27
paste textarea "I'm so glad to hear the work order was completed to your satisfaction. Please l…"
click at [309, 210] on textarea "Hi {{first_name}}, I'm so glad to hear the work order was completed to your sat…" at bounding box center [279, 206] width 176 height 27
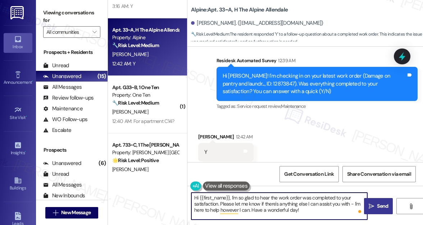
type textarea "Hi {{first_name}}, I'm so glad to hear the work order was completed to your sat…"
click at [375, 210] on button " Send" at bounding box center [378, 206] width 29 height 16
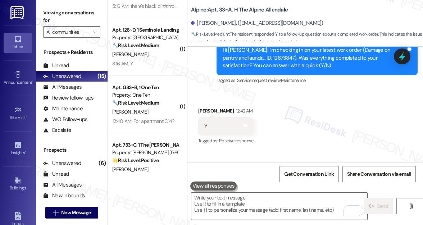
scroll to position [1216, 0]
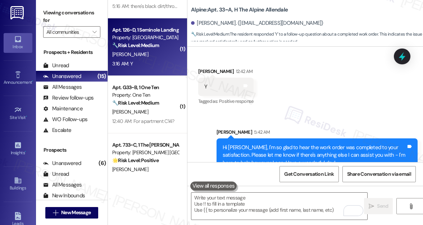
click at [146, 63] on div "3:16 AM: Y 3:16 AM: Y" at bounding box center [145, 63] width 68 height 9
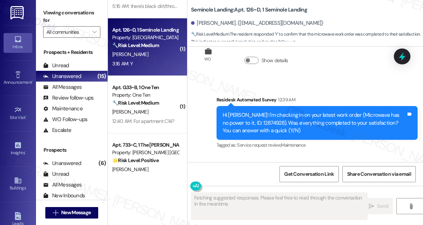
scroll to position [1192, 0]
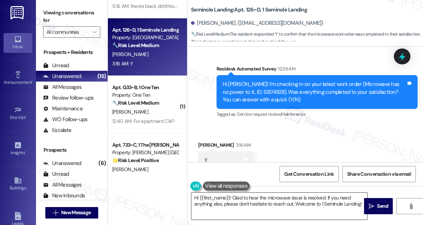
click at [227, 200] on textarea "Hi {{first_name}}! Glad to hear the microwave issue is resolved. If you need an…" at bounding box center [279, 206] width 176 height 27
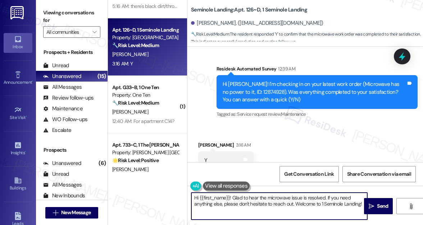
click at [227, 200] on textarea "Hi {{first_name}}! Glad to hear the microwave issue is resolved. If you need an…" at bounding box center [279, 206] width 176 height 27
click at [228, 200] on textarea "Hi {{first_name}}! Glad to hear the microwave issue is resolved. If you need an…" at bounding box center [279, 206] width 176 height 27
paste textarea ", I'm so glad to hear the work order was completed to your satisfaction. Please…"
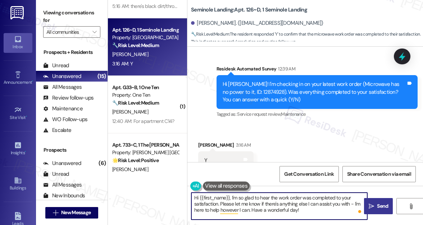
type textarea "Hi {{first_name}}, I'm so glad to hear the work order was completed to your sat…"
click at [383, 208] on span "Send" at bounding box center [382, 206] width 11 height 8
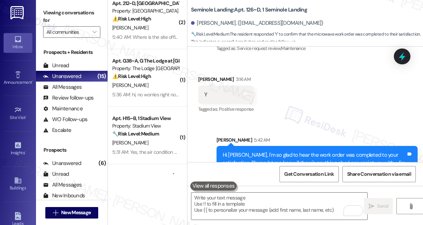
scroll to position [0, 0]
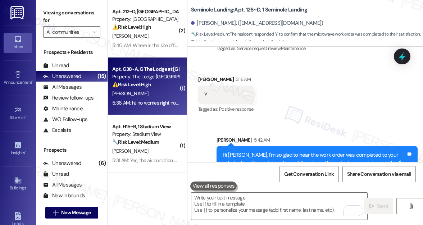
click at [167, 97] on div "[PERSON_NAME]" at bounding box center [145, 93] width 68 height 9
type textarea "Fetching suggested responses. Please feel free to read through the conversation…"
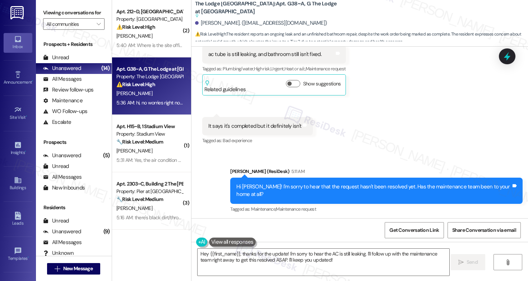
scroll to position [4998, 0]
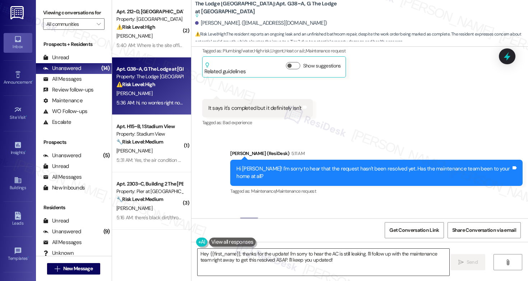
click at [316, 259] on textarea "Hey {{first_name}}, thanks for the update! I'm sorry to hear the AC is still le…" at bounding box center [324, 262] width 252 height 27
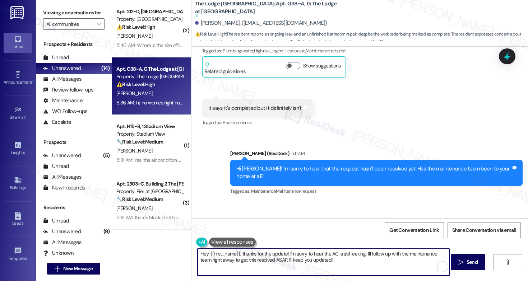
click at [316, 259] on textarea "Hey {{first_name}}, thanks for the update! I'm sorry to hear the AC is still le…" at bounding box center [324, 262] width 252 height 27
click at [315, 259] on textarea "Hey {{first_name}}, thanks for the update! I'm sorry to hear the AC is still le…" at bounding box center [324, 262] width 252 height 27
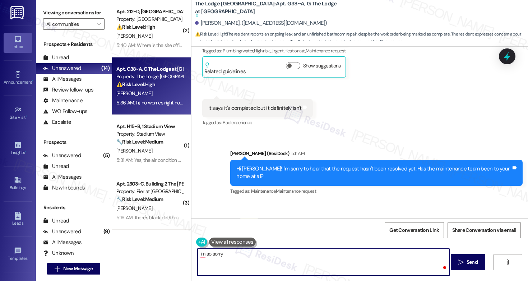
type textarea "Im so sorry"
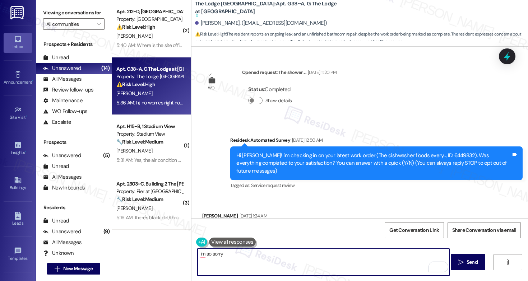
scroll to position [4998, 0]
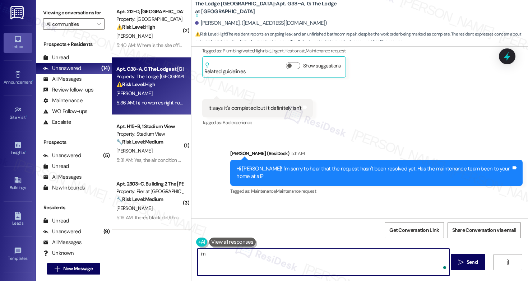
type textarea "I"
click at [328, 165] on div "Hi [PERSON_NAME]! I'm sorry to hear that the request hasn't been resolved yet. …" at bounding box center [373, 172] width 275 height 15
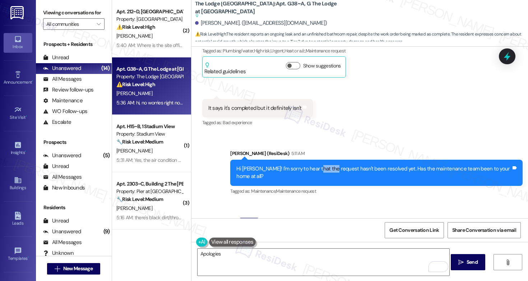
click at [328, 165] on div "Hi [PERSON_NAME]! I'm sorry to hear that the request hasn't been resolved yet. …" at bounding box center [373, 172] width 275 height 15
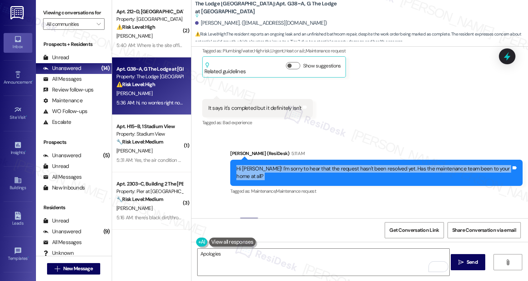
copy div "Hi Alyna! I'm sorry to hear that the request hasn't been resolved yet. Has the …"
click at [212, 235] on div "hi, no worries right now we are cleaning it up for the maintenance team to come…" at bounding box center [345, 246] width 275 height 23
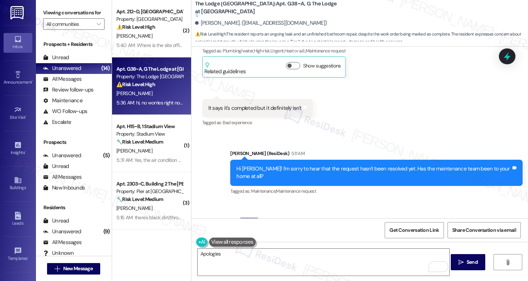
click at [211, 235] on div "hi, no worries right now we are cleaning it up for the maintenance team to come…" at bounding box center [345, 246] width 275 height 23
copy div "hi, no worries right now we are cleaning it up for the maintenance team to come…"
click at [262, 259] on textarea "Apologies" at bounding box center [324, 262] width 252 height 27
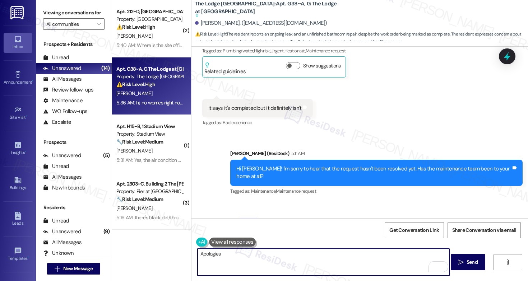
click at [262, 260] on textarea "Apologies" at bounding box center [324, 262] width 252 height 27
click at [211, 253] on textarea "Apologies" at bounding box center [324, 262] width 252 height 27
click at [212, 253] on textarea "Apologies" at bounding box center [324, 262] width 252 height 27
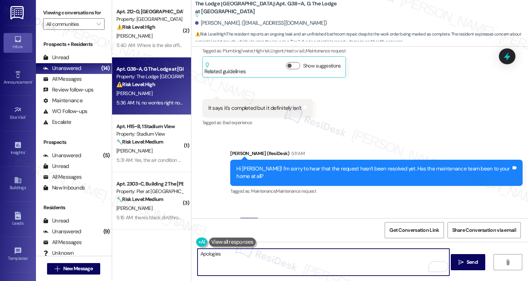
paste textarea "Hi Alyna, thanks for the update, and please don’t worry—you’re not a bother at …"
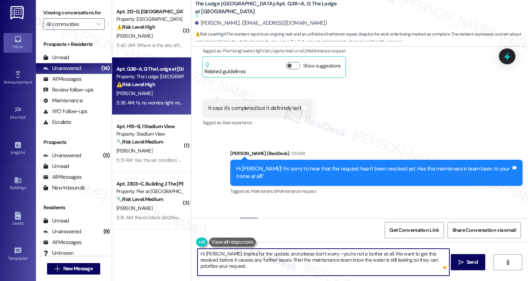
scroll to position [0, 0]
click at [268, 261] on textarea "Hi Alyna, thanks for the update, and please don’t worry—you’re not a bother at …" at bounding box center [324, 262] width 252 height 27
type textarea "Hi Alyna, thanks for the update, and please don’t worry—you’re not a bother at …"
click at [469, 262] on span "Send" at bounding box center [472, 263] width 11 height 8
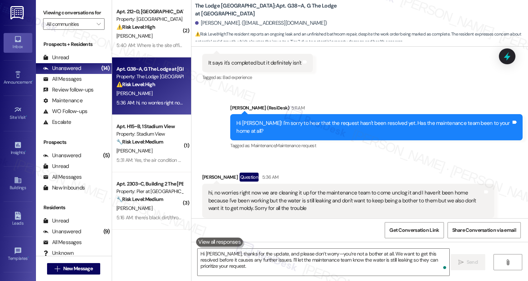
scroll to position [5034, 0]
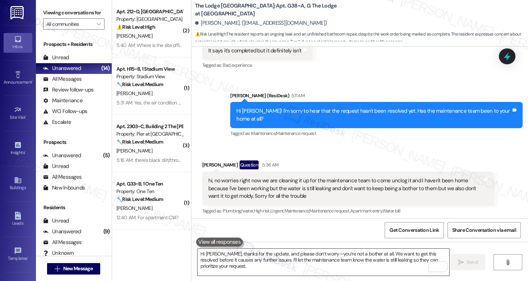
click at [345, 263] on textarea "Hi Alyna, thanks for the update, and please don’t worry—you’re not a bother at …" at bounding box center [324, 262] width 252 height 27
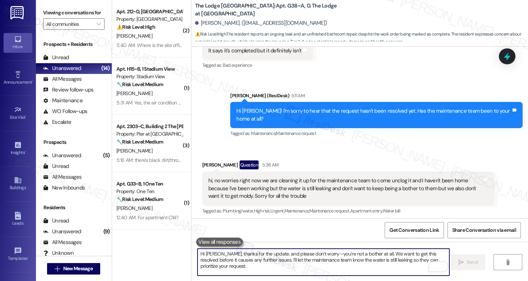
click at [345, 263] on textarea "Hi Alyna, thanks for the update, and please don’t worry—you’re not a bother at …" at bounding box center [324, 262] width 252 height 27
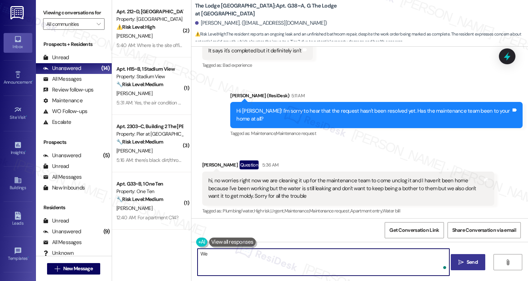
type textarea "W"
type textarea "Do we still have your permission to enter the unit?"
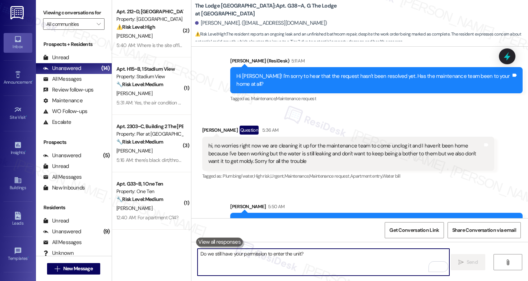
scroll to position [5085, 0]
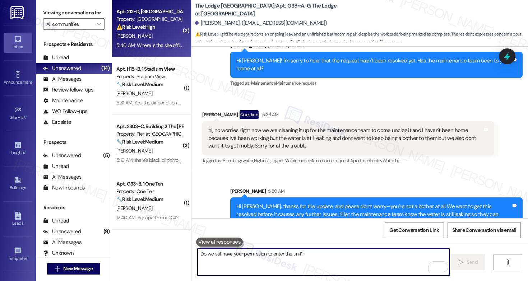
click at [155, 45] on div "5:40 AM: Where is the site office 5:40 AM: Where is the site office" at bounding box center [150, 45] width 68 height 6
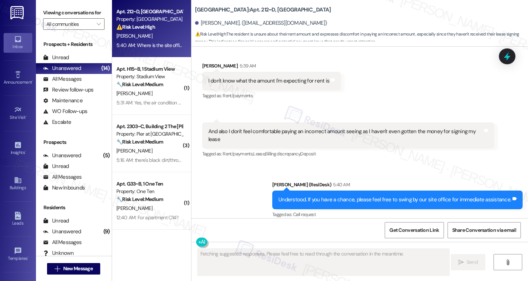
scroll to position [2253, 0]
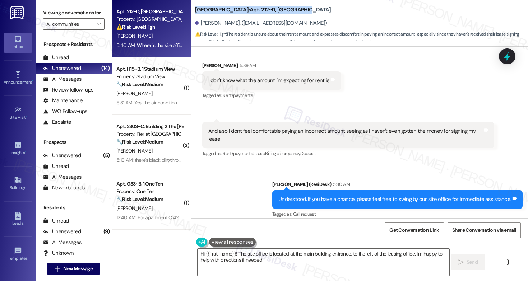
drag, startPoint x: 192, startPoint y: 11, endPoint x: 284, endPoint y: 6, distance: 92.1
click at [284, 6] on b "[GEOGRAPHIC_DATA]: Apt. 212~D, [GEOGRAPHIC_DATA]" at bounding box center [263, 10] width 136 height 8
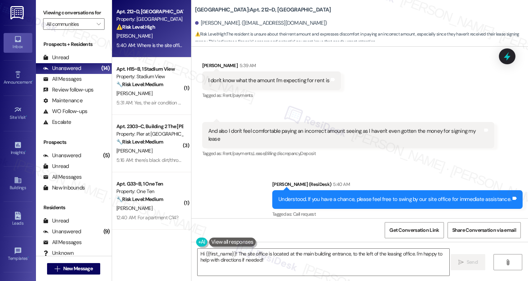
click at [282, 11] on b "[GEOGRAPHIC_DATA]: Apt. 212~D, [GEOGRAPHIC_DATA]" at bounding box center [263, 10] width 136 height 8
copy div "[GEOGRAPHIC_DATA]: Apt. 212~D, [GEOGRAPHIC_DATA]"
click at [242, 261] on textarea "Hi {{first_name}}! The site office is located at the main building entrance, to…" at bounding box center [324, 262] width 252 height 27
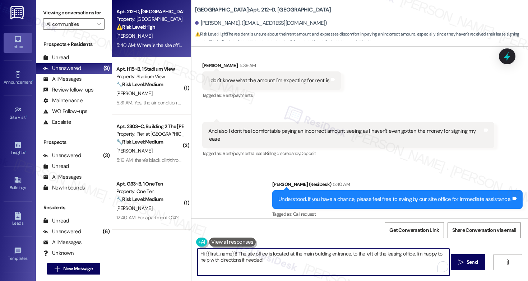
click at [242, 261] on textarea "Hi {{first_name}}! The site office is located at the main building entrance, to…" at bounding box center [324, 262] width 252 height 27
paste textarea "(305) 998-4154 5891 College Rd., Lagoon Landing #303 Key West, FL 33040 Office …"
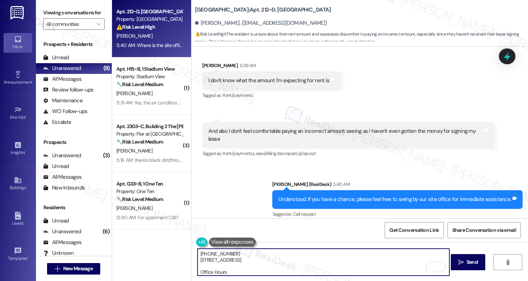
scroll to position [0, 0]
click at [220, 262] on textarea "(305) 998-4154 5891 College Rd., Lagoon Landing #303 Key West, FL 33040 Office …" at bounding box center [324, 262] width 252 height 27
click at [198, 256] on textarea "(305) 998-4154 5891 College Rd., Lagoon Landing #303 Key West, FL 33040 Office …" at bounding box center [324, 262] width 252 height 27
click at [198, 262] on textarea "Phone (305) 998-4154 5891 College Rd., Lagoon Landing #303 Key West, FL 33040 O…" at bounding box center [324, 262] width 252 height 27
click at [252, 267] on textarea "Phone (305) 998-4154 Address: 5891 College Rd., Lagoon Landing #303 Key West, F…" at bounding box center [324, 262] width 252 height 27
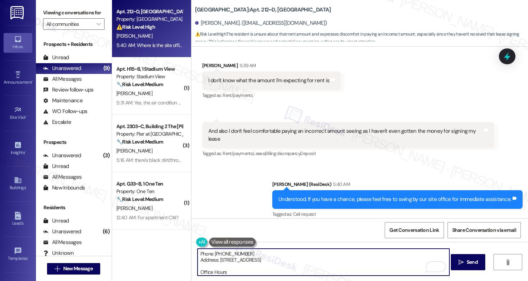
click at [237, 255] on textarea "Phone (305) 998-4154 Address: 5891 College Rd., Lagoon Landing #303 Key West, F…" at bounding box center [324, 262] width 252 height 27
click at [247, 261] on textarea "Address: 5891 College Rd., Lagoon Landing #303 Key West, FL 33040 Office Hours …" at bounding box center [324, 262] width 252 height 27
click at [243, 266] on textarea "Address: 5891 College Rd., Lagoon Landing #303 Key West, FL 33040 Office Hours …" at bounding box center [324, 262] width 252 height 27
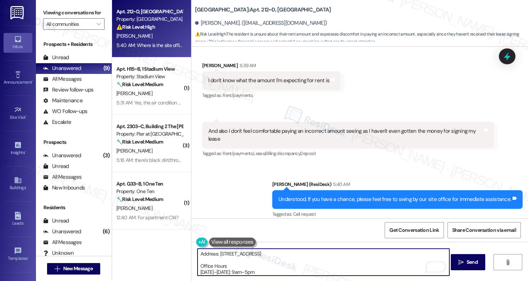
paste textarea "Phone (305) 998-4154"
type textarea "Address: 5891 College Rd., Lagoon Landing #303 Key West, FL 33040 Phone (305) 9…"
click at [268, 270] on textarea "Address: 5891 College Rd., Lagoon Landing #303 Key West, FL 33040 Phone (305) 9…" at bounding box center [324, 262] width 252 height 27
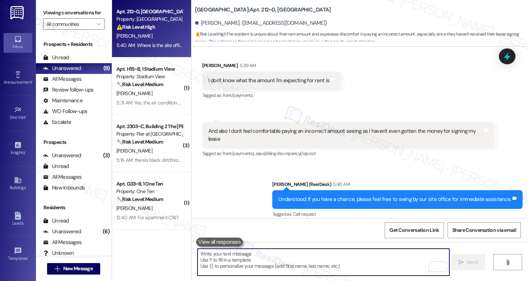
click at [247, 264] on textarea "To enrich screen reader interactions, please activate Accessibility in Grammarl…" at bounding box center [324, 262] width 252 height 27
click at [264, 259] on textarea "To enrich screen reader interactions, please activate Accessibility in Grammarl…" at bounding box center [324, 262] width 252 height 27
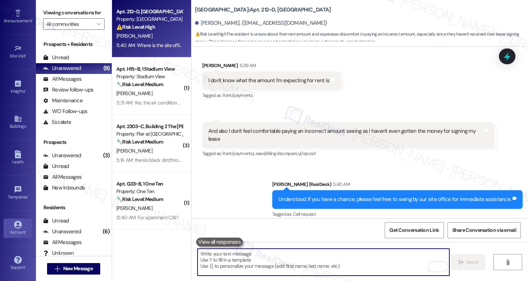
click at [15, 230] on div "Account" at bounding box center [18, 232] width 36 height 7
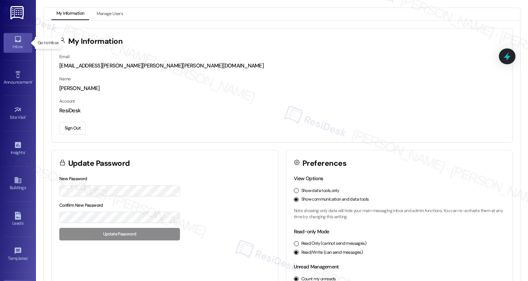
click at [17, 43] on icon at bounding box center [18, 39] width 8 height 8
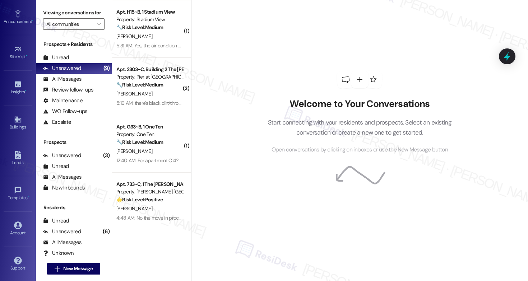
scroll to position [61, 0]
click at [20, 235] on div "Account" at bounding box center [18, 232] width 36 height 7
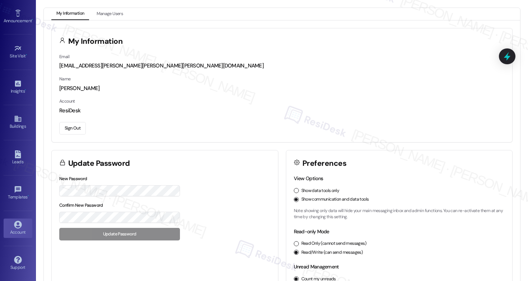
click at [76, 129] on button "Sign Out" at bounding box center [72, 128] width 27 height 13
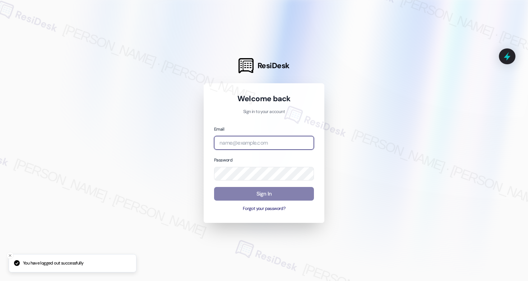
click at [250, 143] on input "email" at bounding box center [264, 143] width 100 height 14
type input "automated-surveys-affinity_property-mary.grace.tingson@affinity_property.com"
